Goal: Navigation & Orientation: Find specific page/section

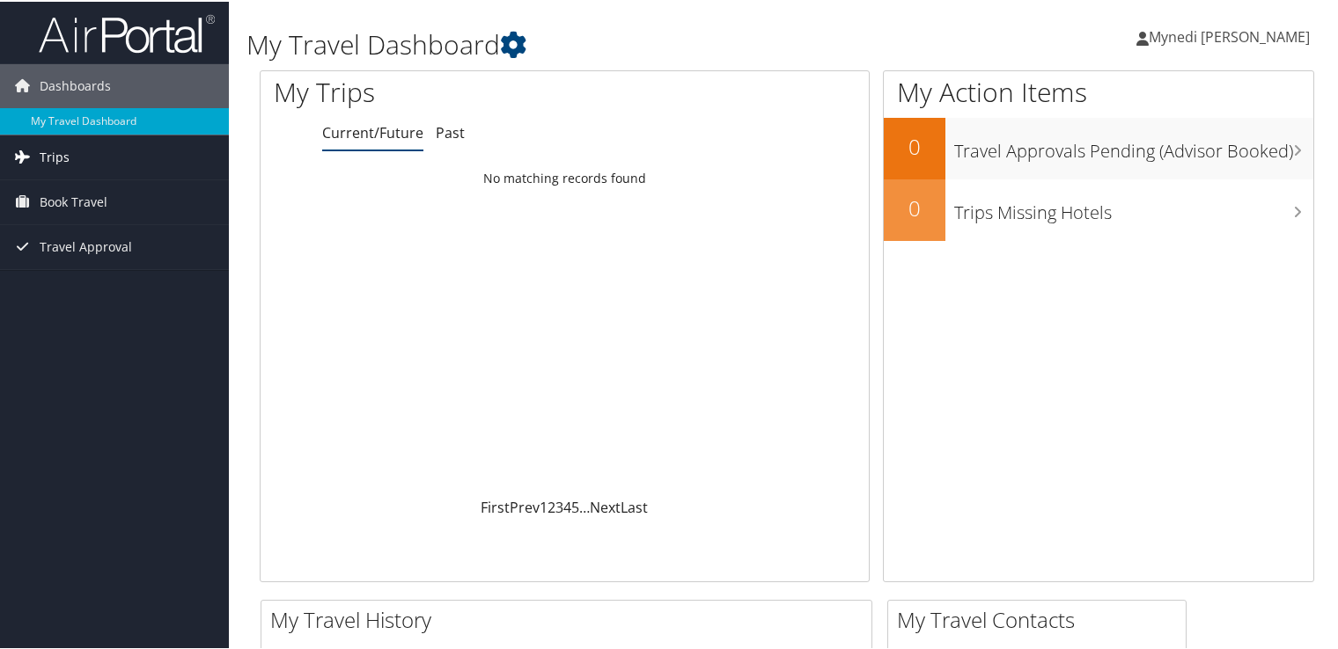
click at [77, 148] on link "Trips" at bounding box center [114, 156] width 229 height 44
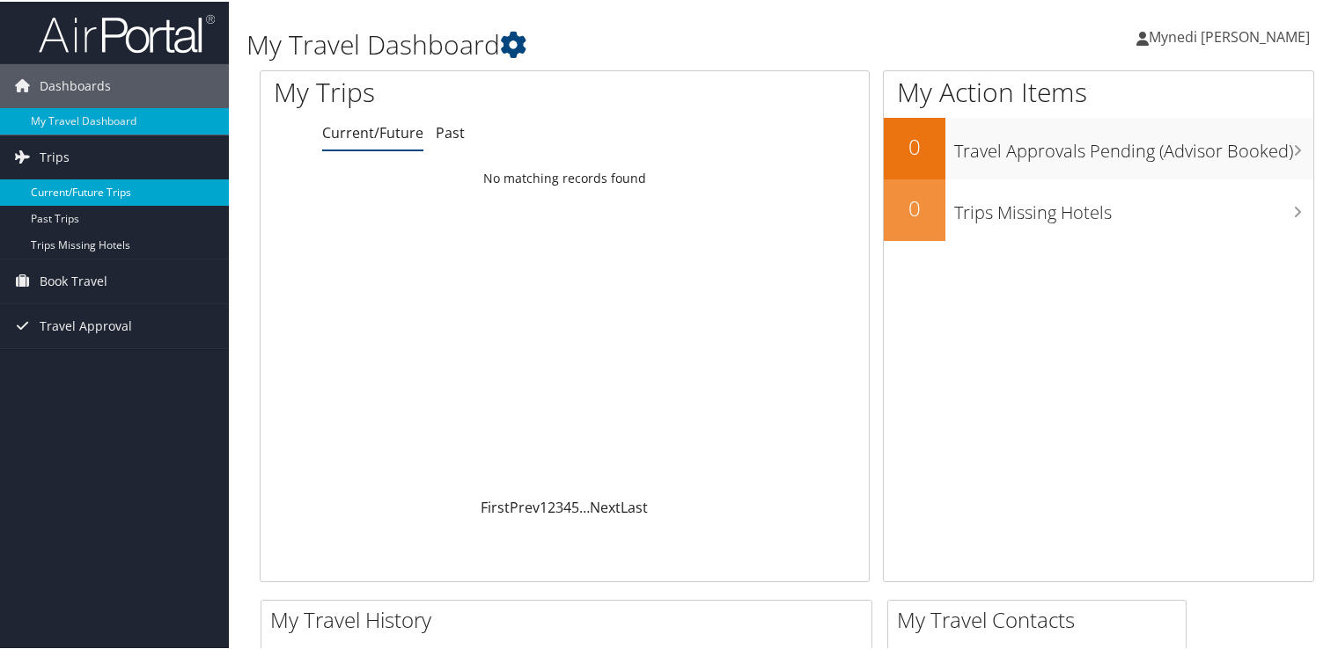
click at [71, 193] on link "Current/Future Trips" at bounding box center [114, 191] width 229 height 26
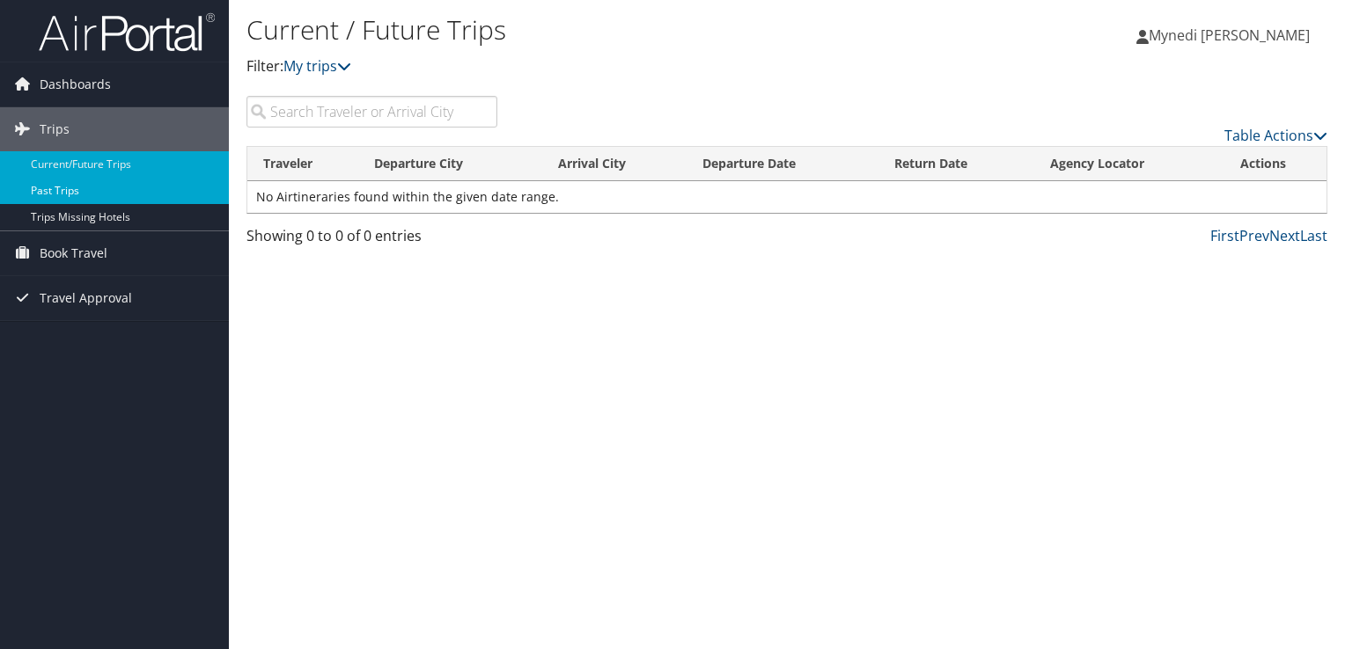
click at [66, 192] on link "Past Trips" at bounding box center [114, 191] width 229 height 26
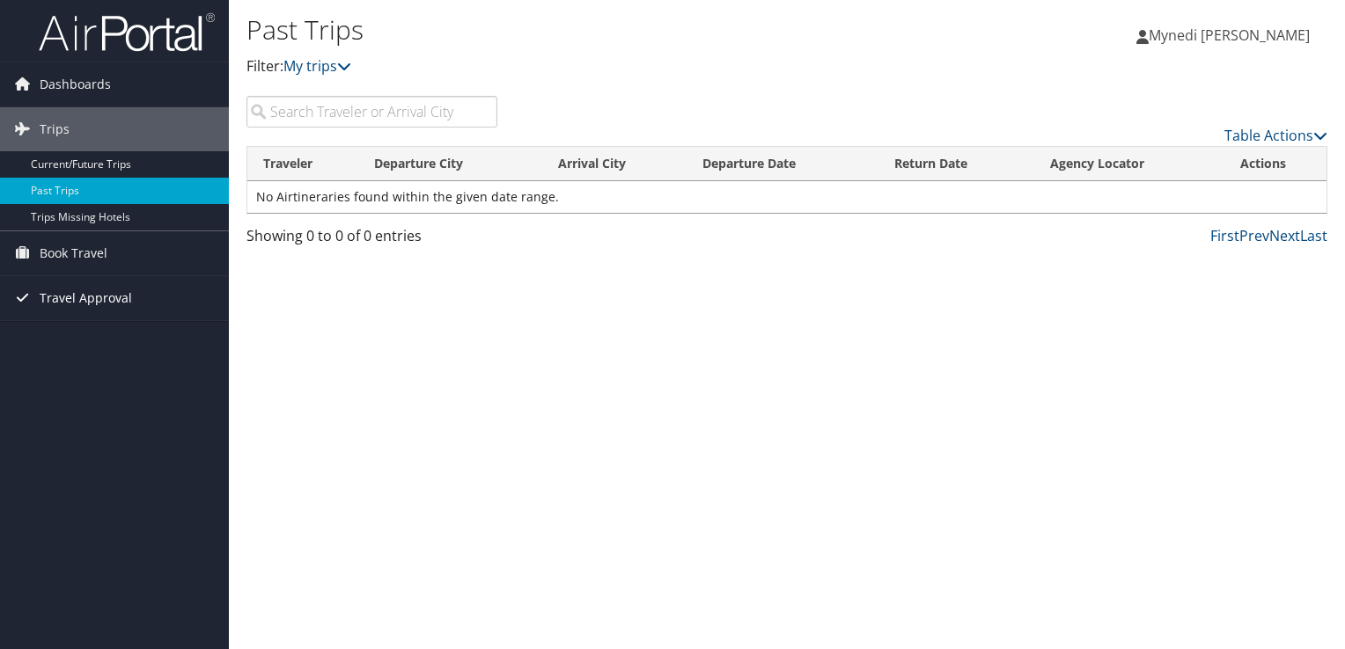
click at [46, 287] on span "Travel Approval" at bounding box center [86, 298] width 92 height 44
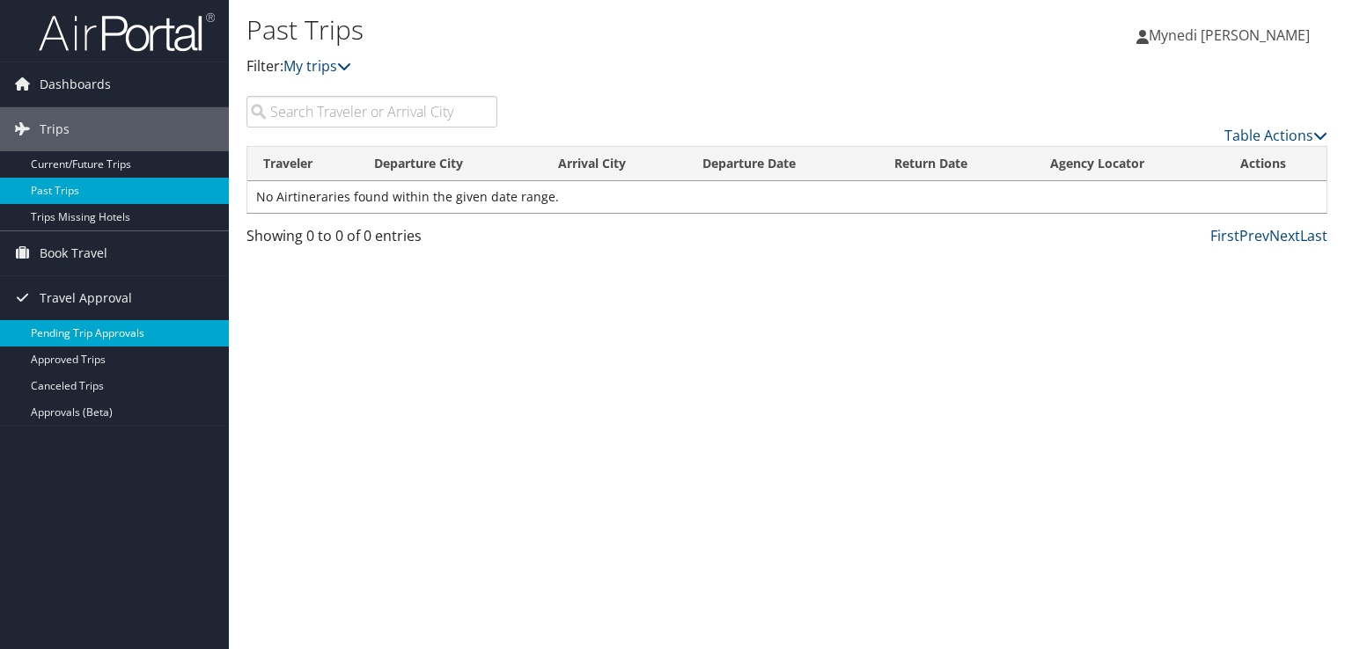
click at [41, 326] on link "Pending Trip Approvals" at bounding box center [114, 333] width 229 height 26
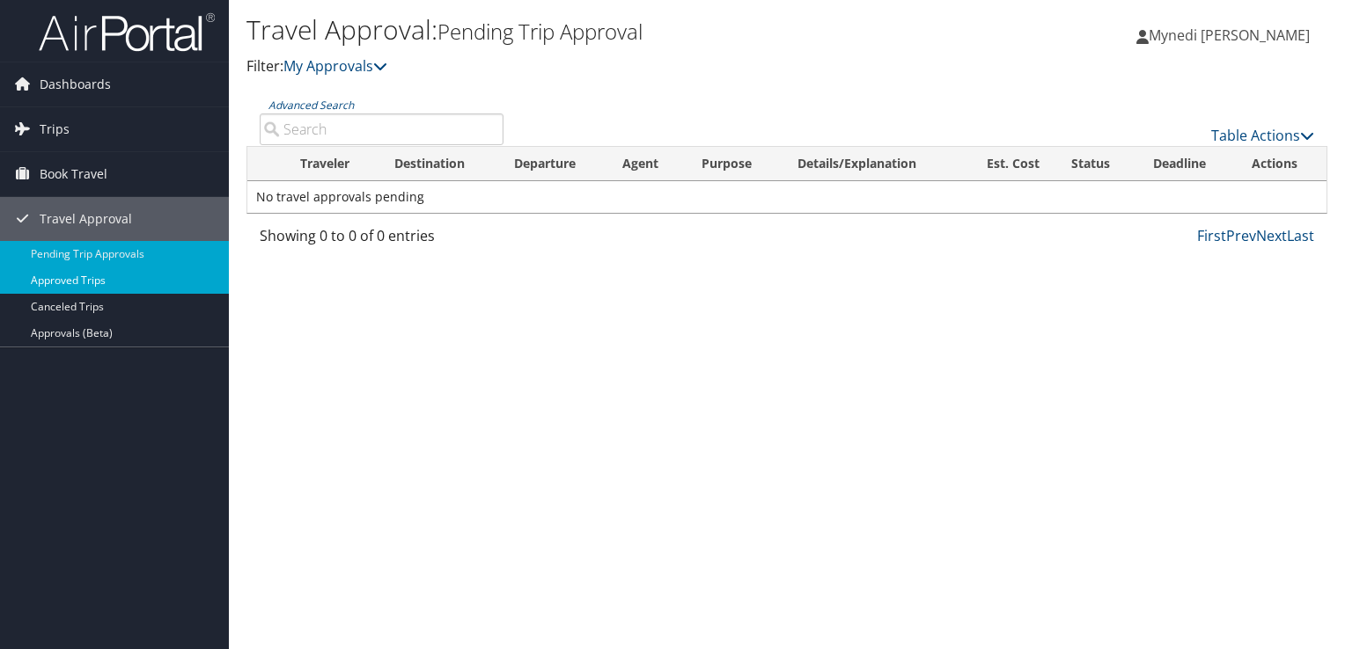
click at [81, 282] on link "Approved Trips" at bounding box center [114, 281] width 229 height 26
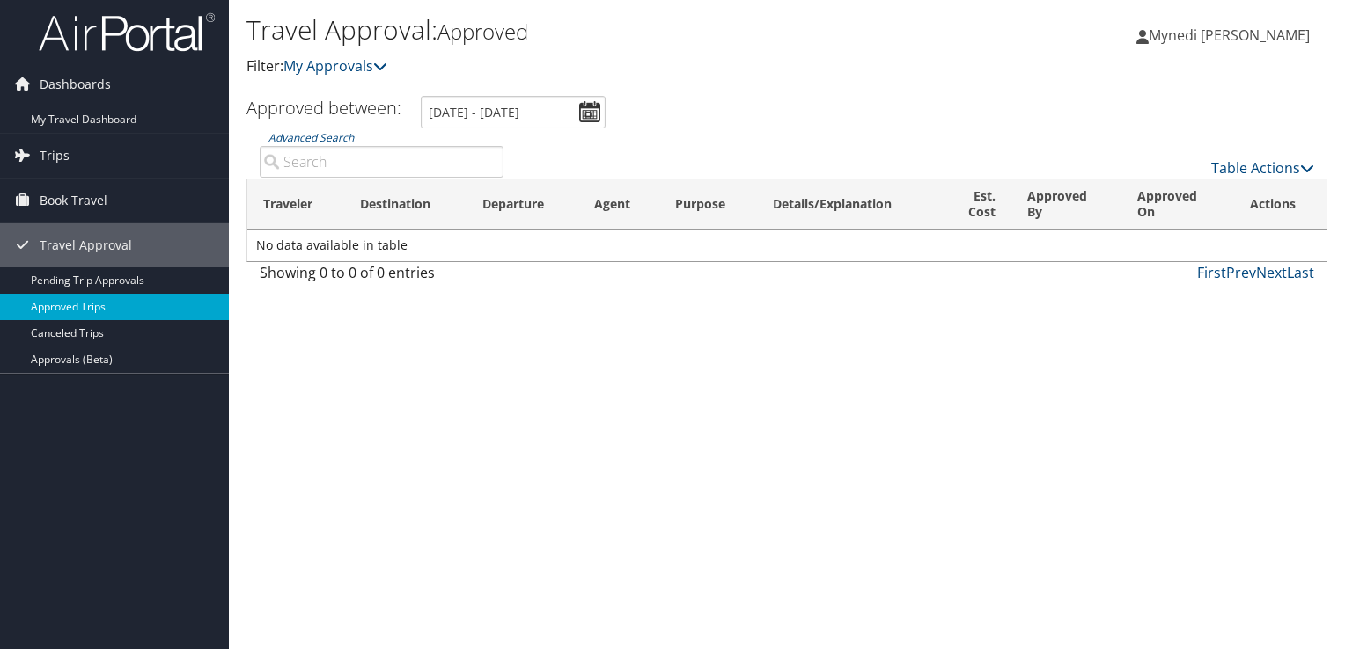
drag, startPoint x: 40, startPoint y: 319, endPoint x: 37, endPoint y: 310, distance: 10.3
click at [41, 318] on ul "Pending Trip Approvals Approved Trips Canceled Trips Approvals (Beta)" at bounding box center [114, 321] width 229 height 106
click at [40, 338] on link "Canceled Trips" at bounding box center [114, 333] width 229 height 26
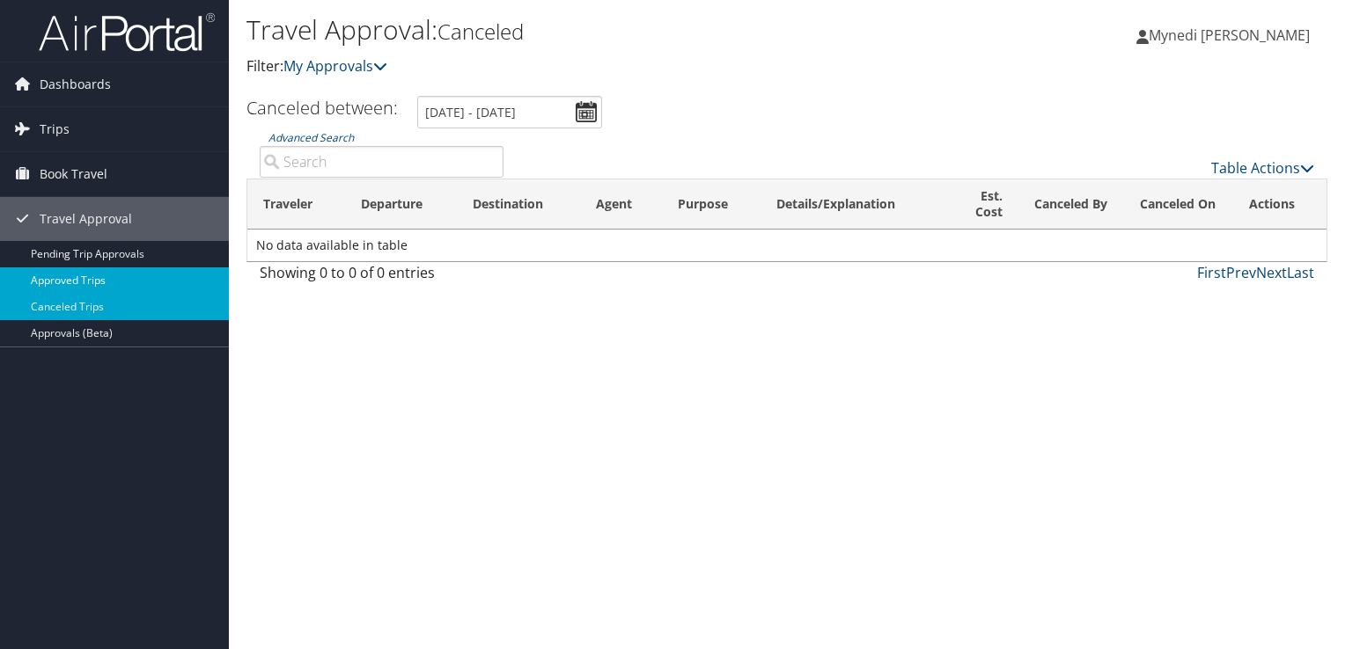
click at [70, 276] on link "Approved Trips" at bounding box center [114, 281] width 229 height 26
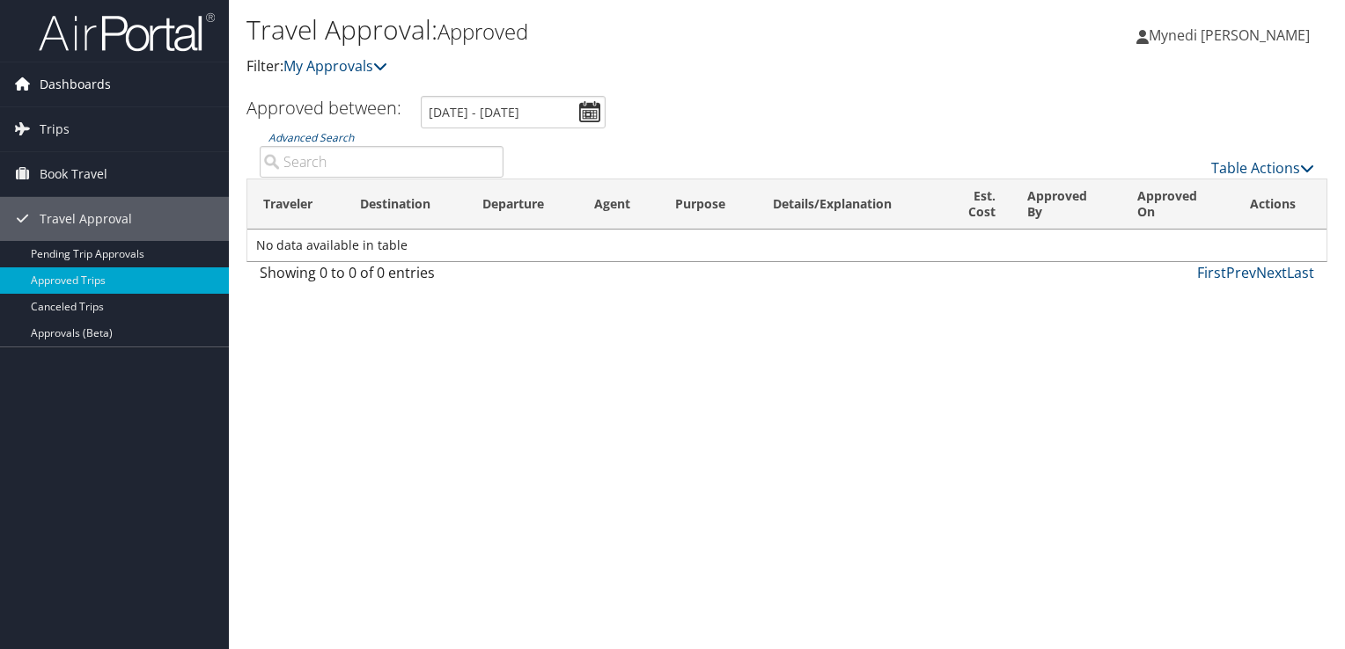
click at [42, 84] on span "Dashboards" at bounding box center [75, 84] width 71 height 44
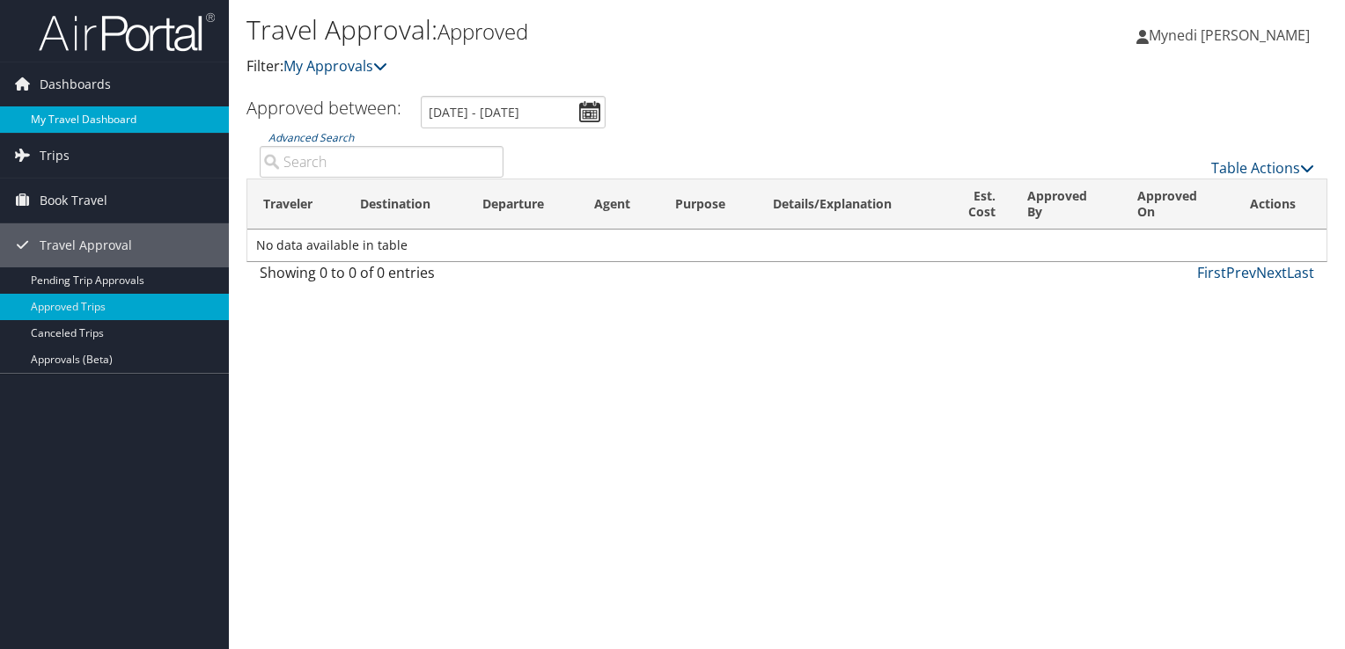
click at [74, 121] on link "My Travel Dashboard" at bounding box center [114, 119] width 229 height 26
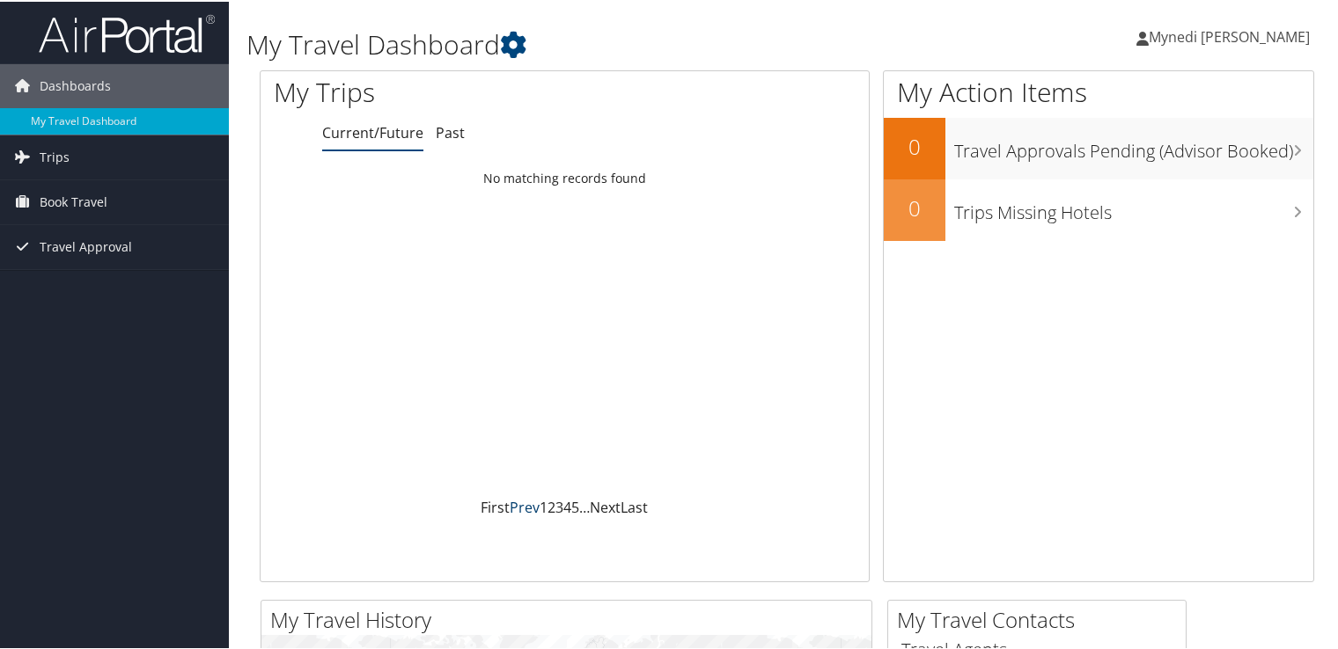
click at [524, 505] on link "Prev" at bounding box center [525, 505] width 30 height 19
click at [446, 119] on li "Past" at bounding box center [450, 132] width 29 height 32
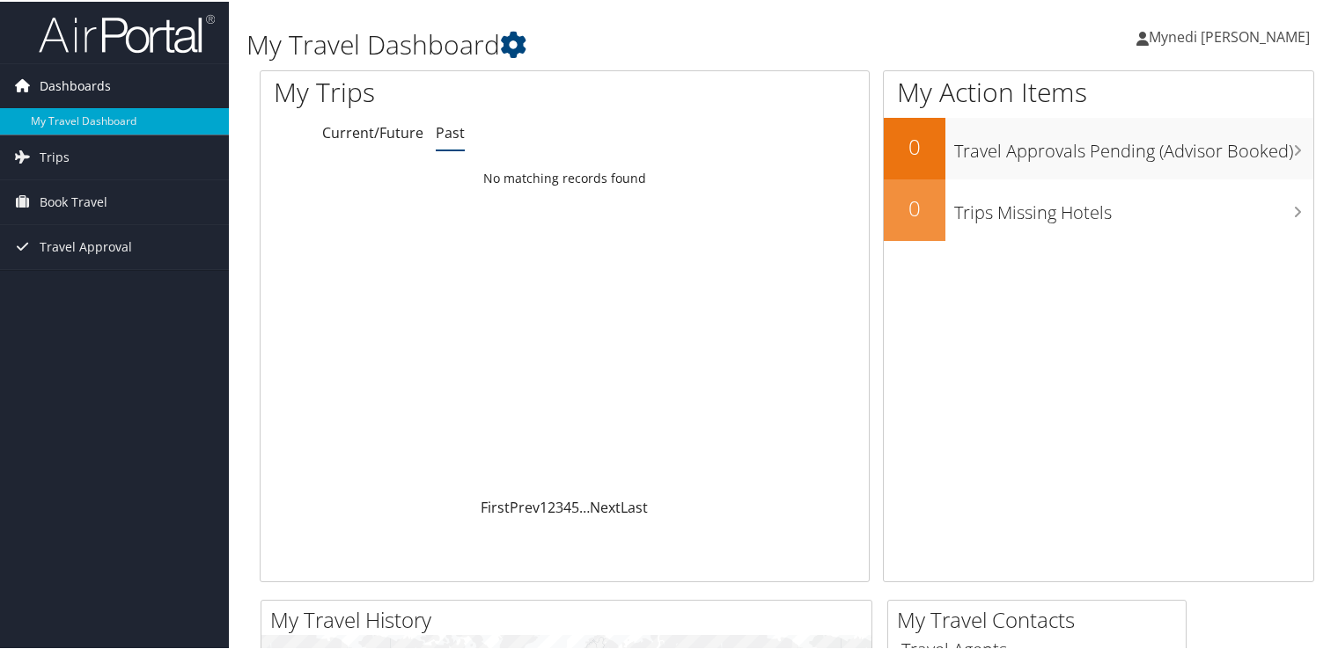
click at [62, 91] on span "Dashboards" at bounding box center [75, 84] width 71 height 44
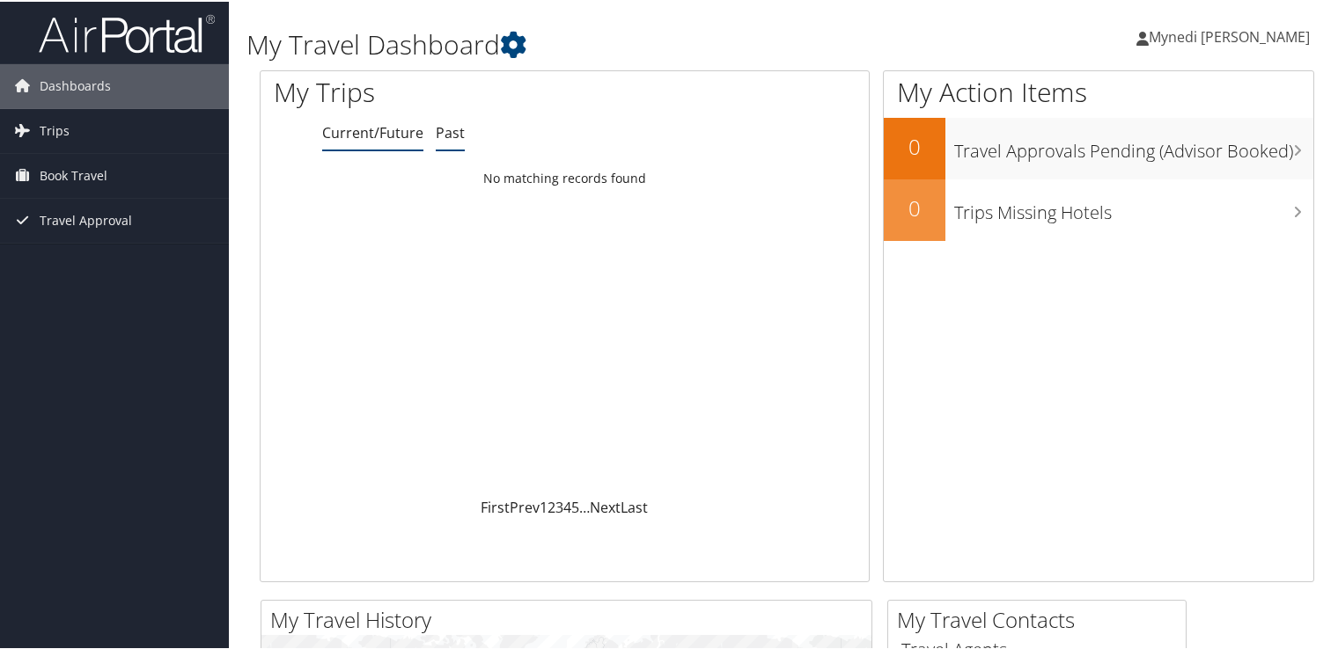
click at [363, 121] on li "Current/Future" at bounding box center [372, 132] width 101 height 32
click at [517, 47] on icon at bounding box center [513, 43] width 26 height 26
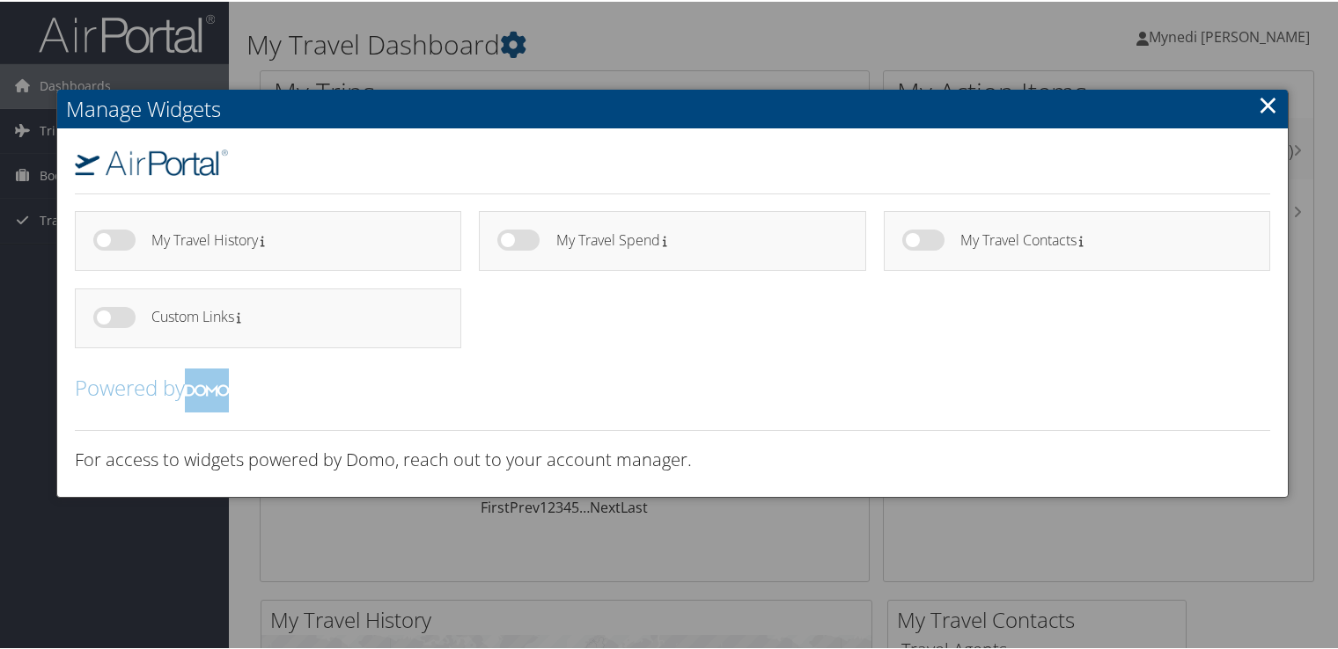
click at [1262, 104] on link "×" at bounding box center [1268, 102] width 20 height 35
